Goal: Navigation & Orientation: Find specific page/section

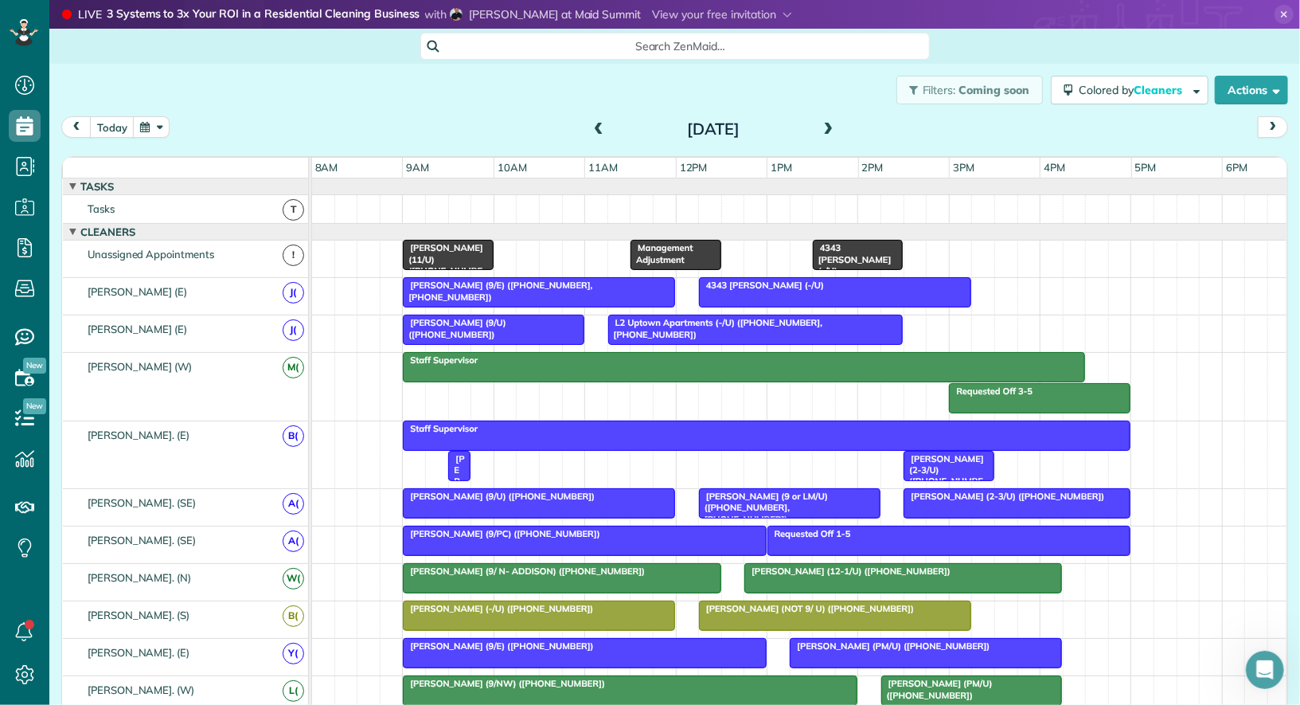
scroll to position [60, 0]
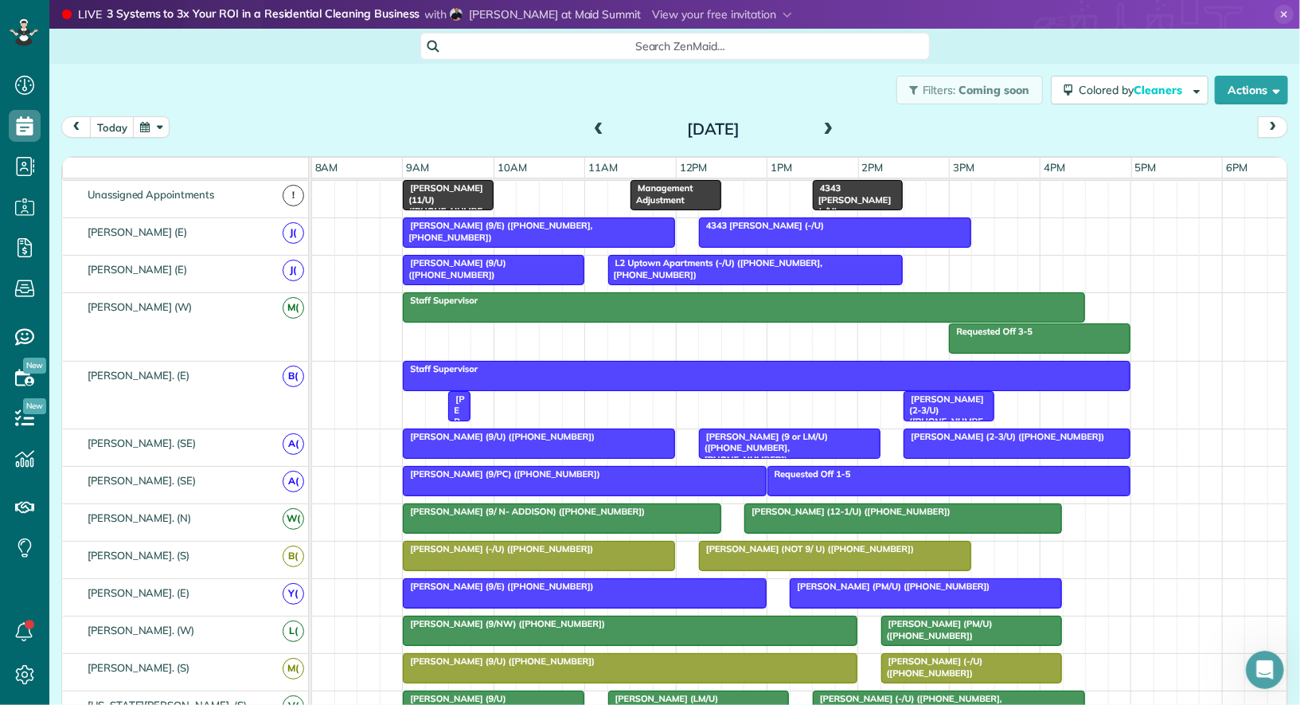
click at [599, 127] on span at bounding box center [599, 130] width 18 height 14
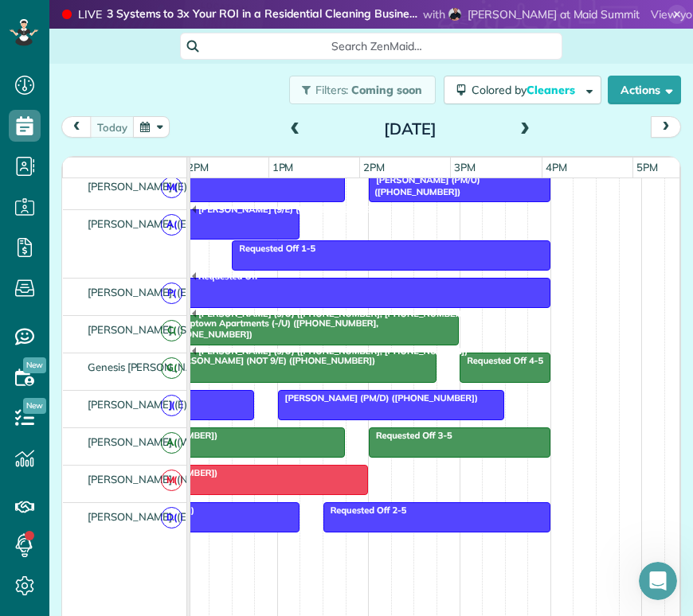
scroll to position [0, 459]
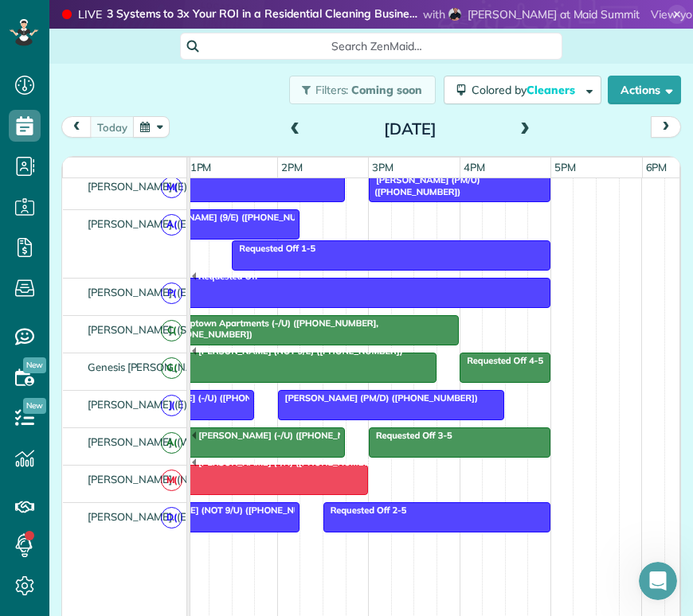
click at [459, 391] on div at bounding box center [391, 405] width 225 height 29
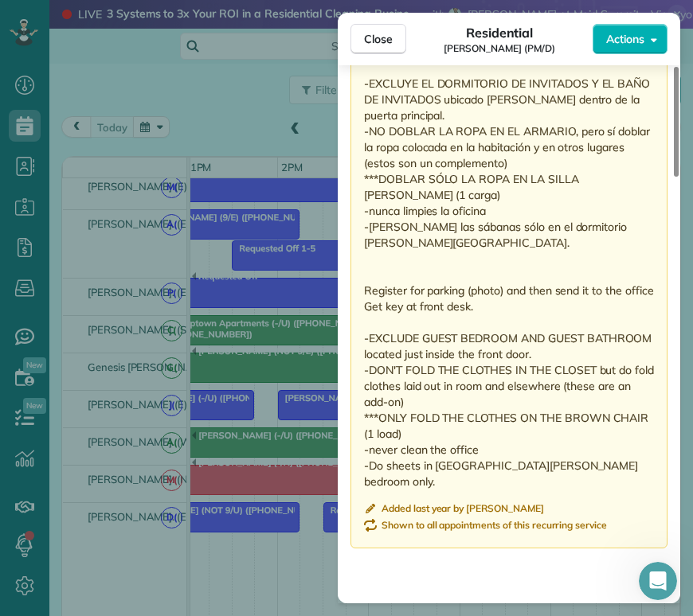
scroll to position [1724, 0]
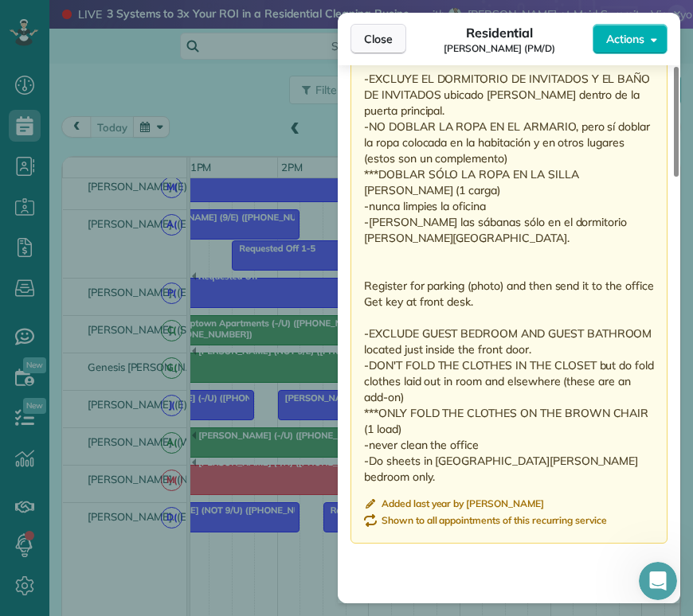
click at [373, 41] on span "Close" at bounding box center [378, 39] width 29 height 16
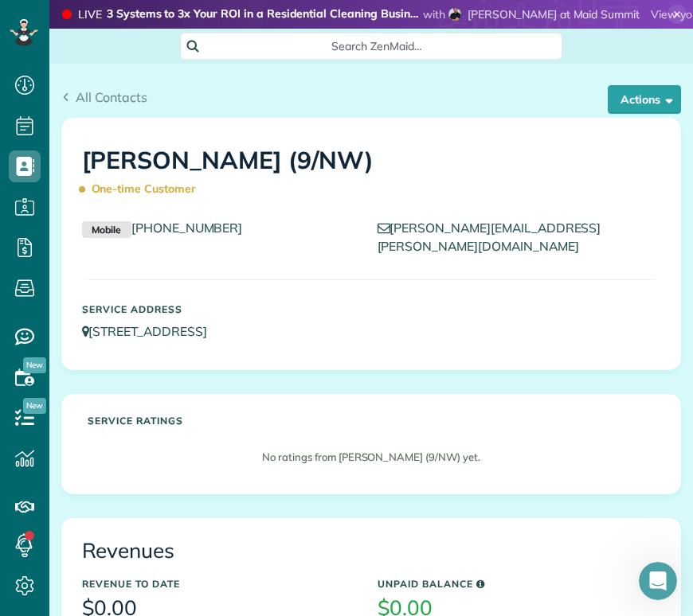
scroll to position [6, 6]
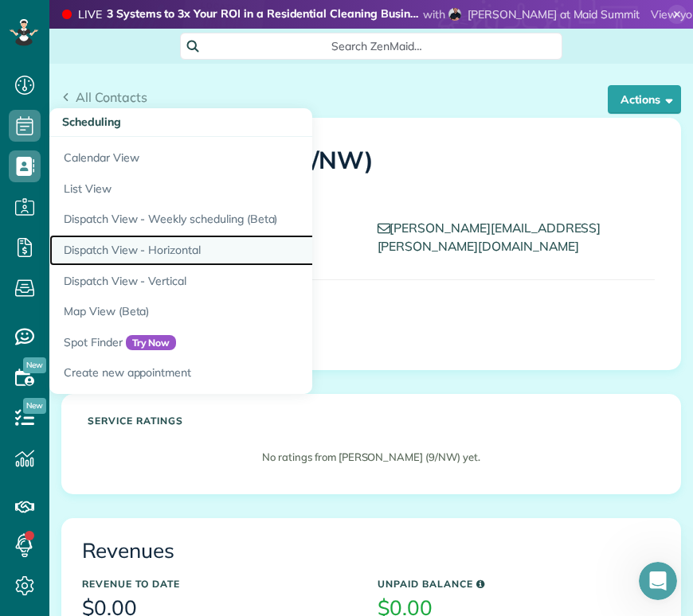
click at [136, 246] on link "Dispatch View - Horizontal" at bounding box center [248, 250] width 398 height 31
